Goal: Task Accomplishment & Management: Use online tool/utility

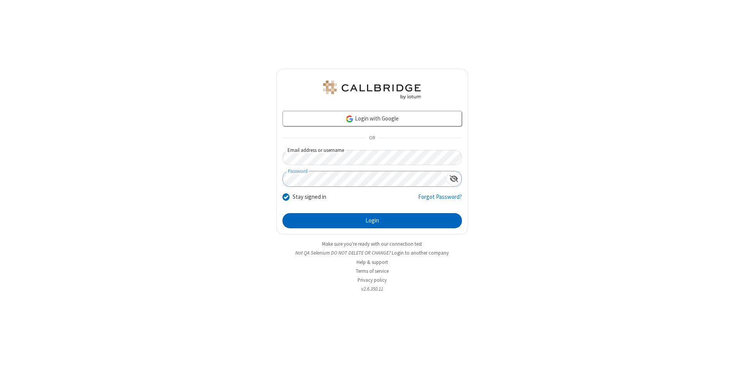
click at [372, 221] on button "Login" at bounding box center [371, 220] width 179 height 15
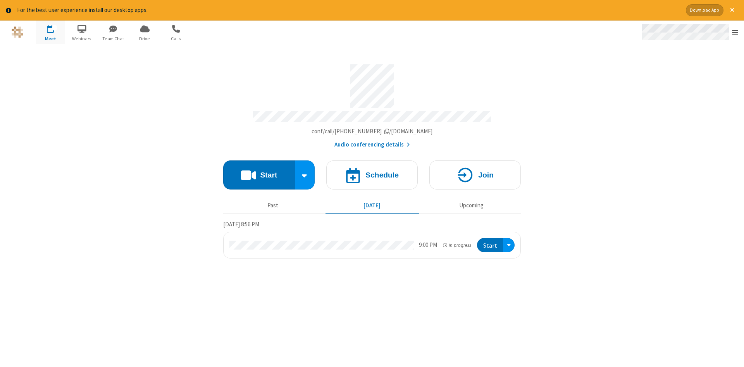
click at [735, 33] on span "Open menu" at bounding box center [735, 33] width 6 height 8
click at [144, 38] on span "Drive" at bounding box center [144, 38] width 29 height 7
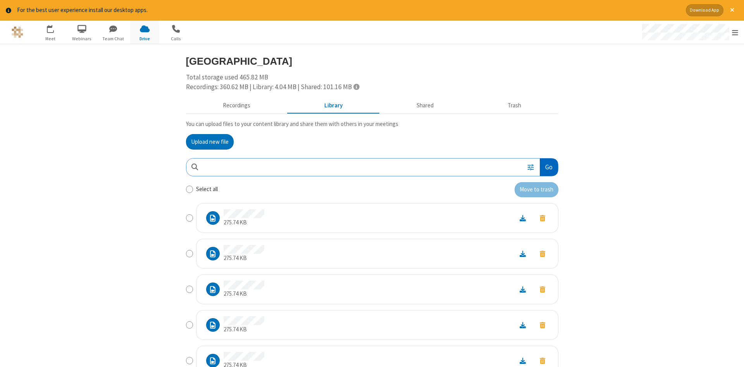
click at [548, 167] on button "Go" at bounding box center [549, 166] width 18 height 17
click at [210, 141] on button "Upload new file" at bounding box center [210, 141] width 48 height 15
